Goal: Task Accomplishment & Management: Use online tool/utility

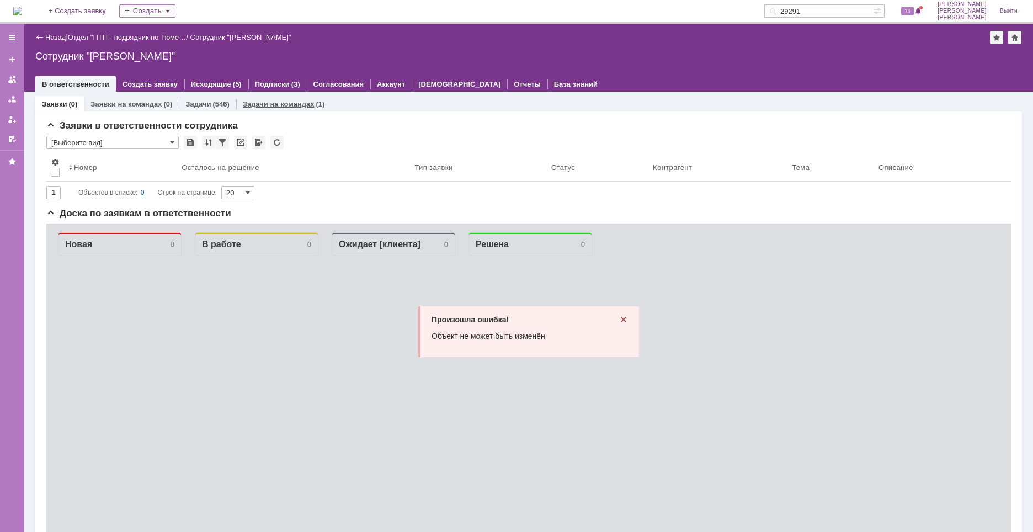
click at [280, 104] on link "Задачи на командах" at bounding box center [279, 104] width 72 height 8
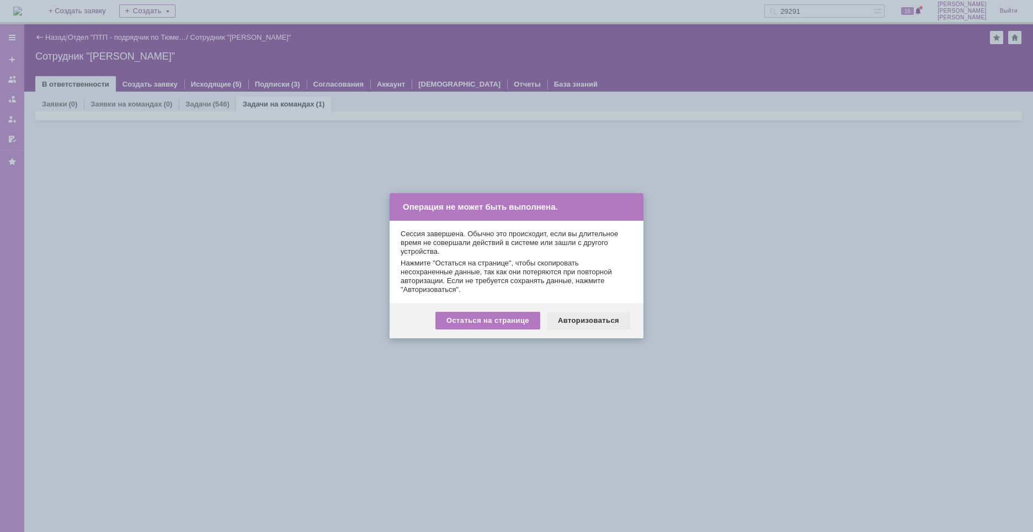
click at [574, 317] on div "Авторизоваться" at bounding box center [588, 321] width 83 height 18
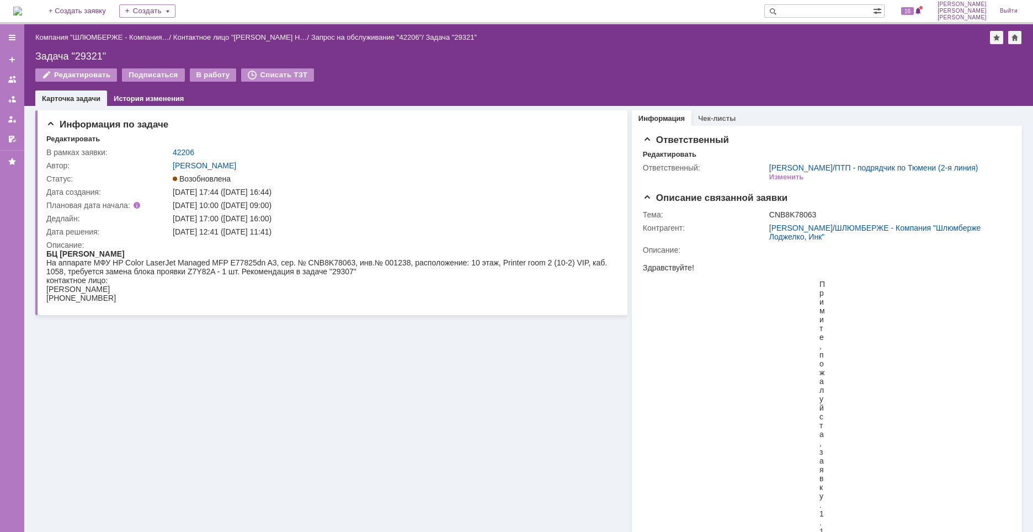
click at [22, 8] on img at bounding box center [17, 11] width 9 height 9
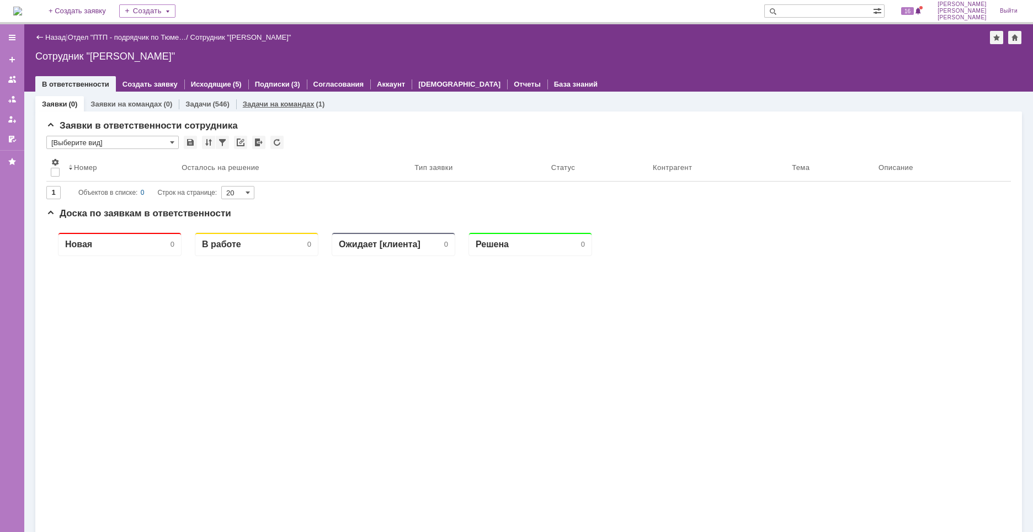
click at [269, 109] on div "Задачи на командах (1)" at bounding box center [284, 104] width 96 height 16
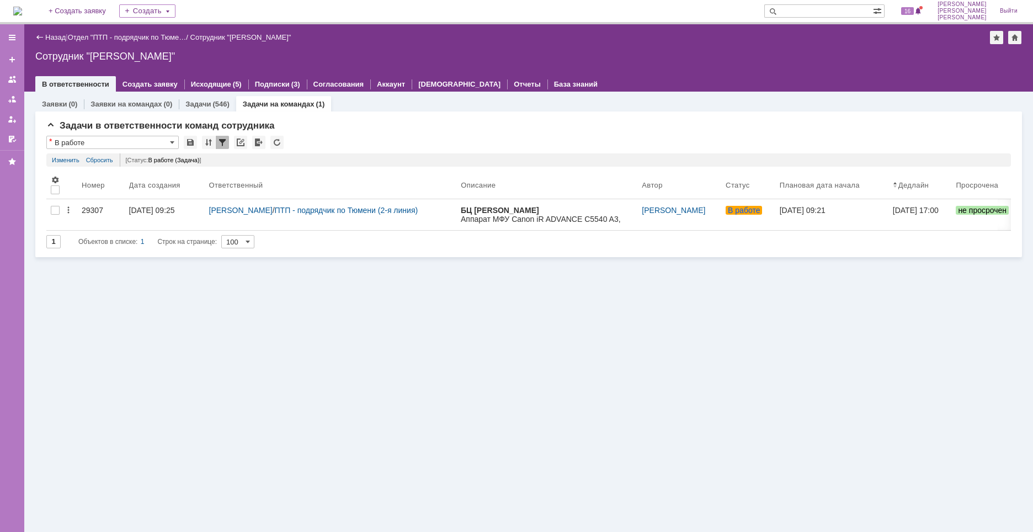
click at [816, 8] on input "text" at bounding box center [819, 10] width 109 height 13
paste input "29224"
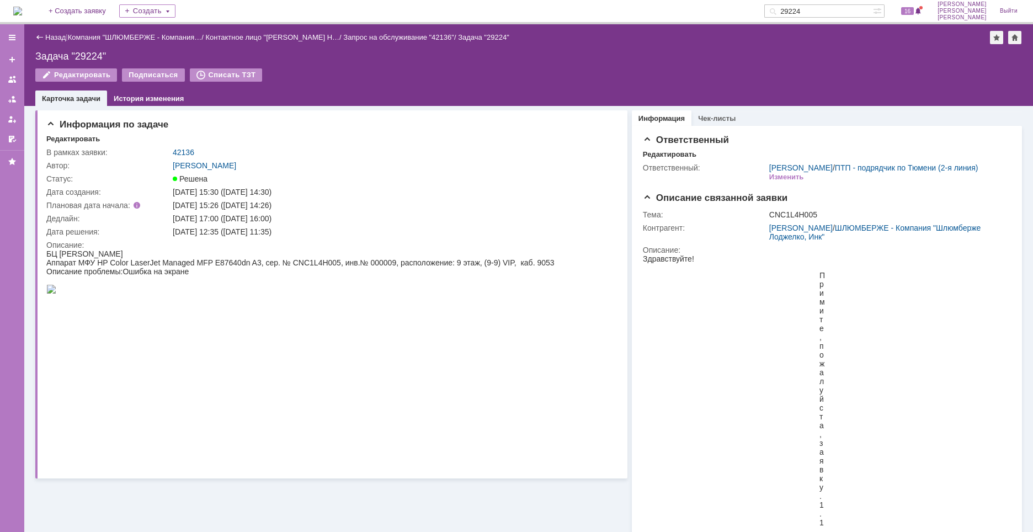
drag, startPoint x: 849, startPoint y: 16, endPoint x: 771, endPoint y: 9, distance: 78.2
click at [771, 8] on div "На домашнюю + Создать заявку Создать 29224 16 Найденова Анастасия Дмитриевна Вы…" at bounding box center [516, 12] width 1033 height 24
paste input "91"
type input "29291"
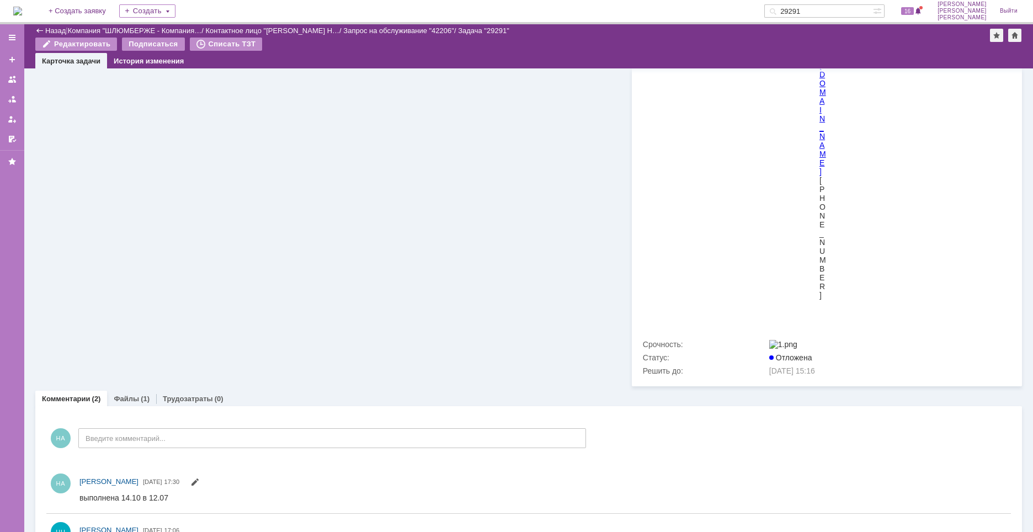
scroll to position [3928, 0]
